Goal: Task Accomplishment & Management: Manage account settings

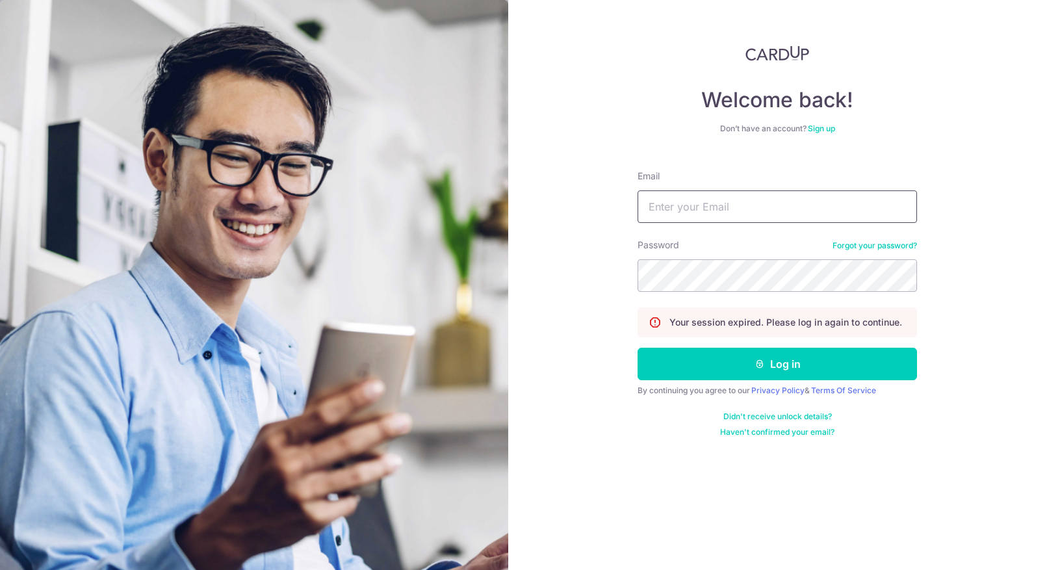
click at [694, 214] on input "Email" at bounding box center [777, 206] width 279 height 32
type input "[PERSON_NAME][EMAIL_ADDRESS][DOMAIN_NAME]"
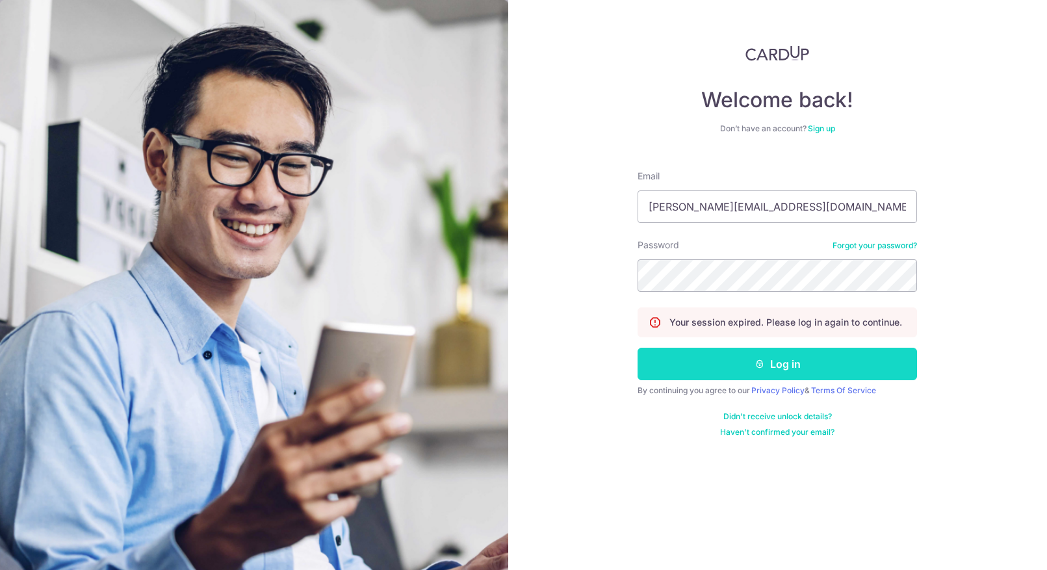
click at [747, 366] on button "Log in" at bounding box center [777, 364] width 279 height 32
